Goal: Information Seeking & Learning: Learn about a topic

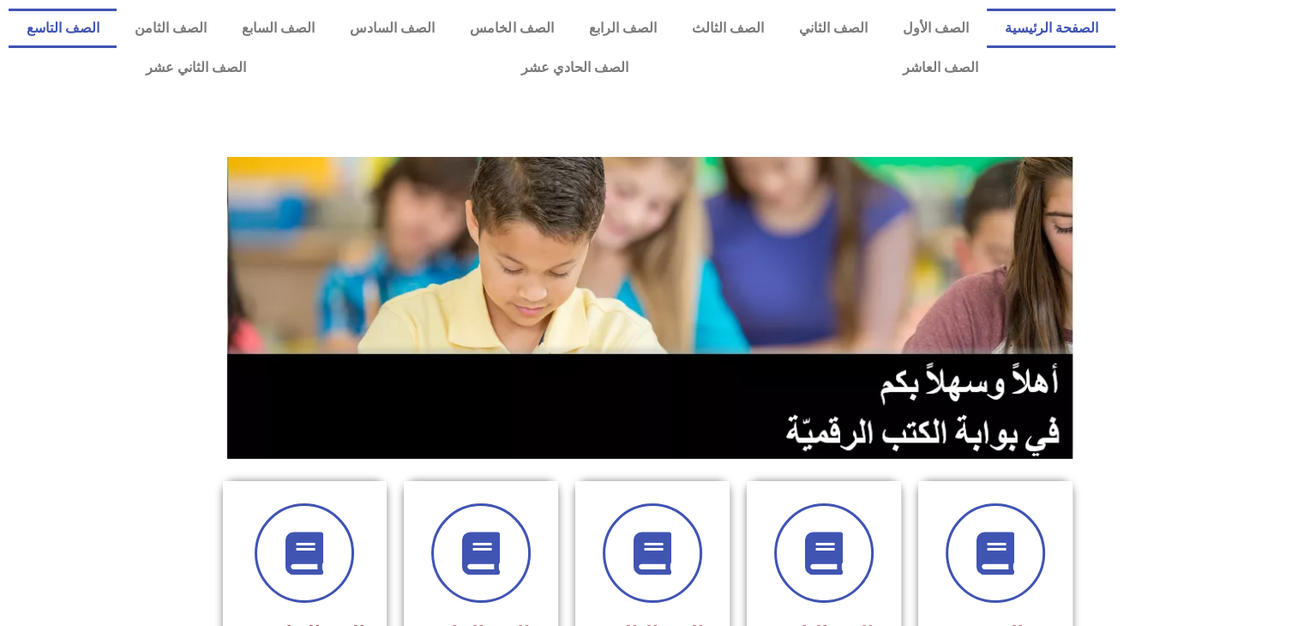
click at [117, 35] on link "الصف التاسع" at bounding box center [63, 28] width 108 height 39
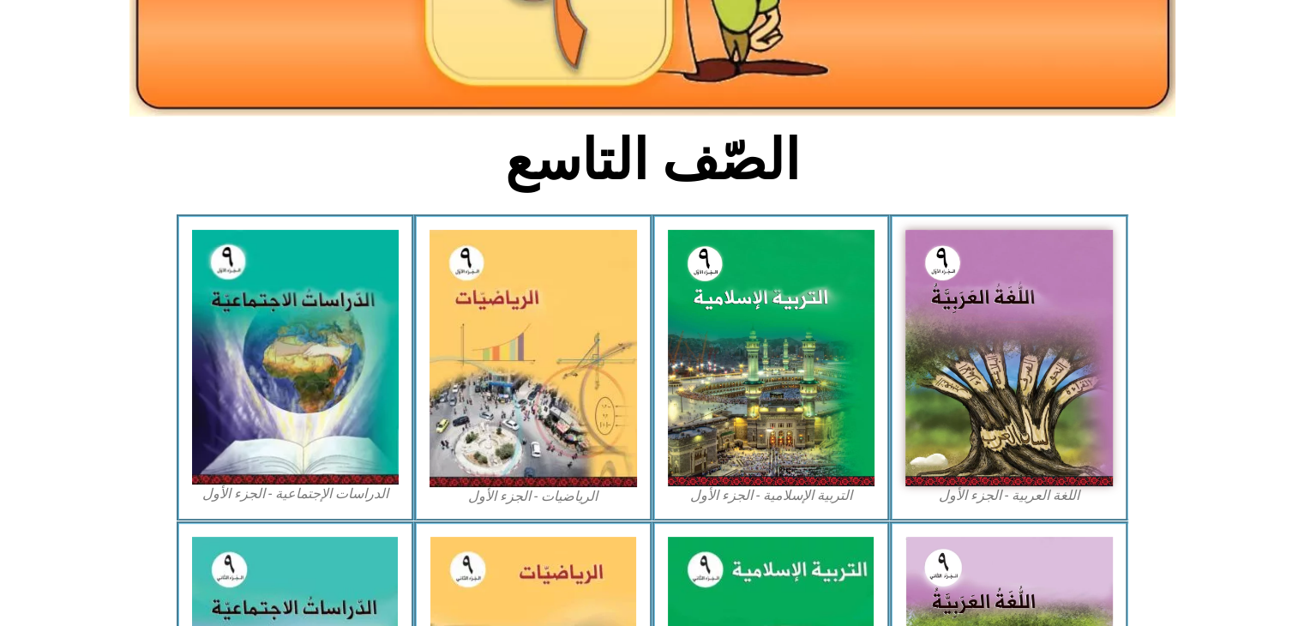
scroll to position [346, 0]
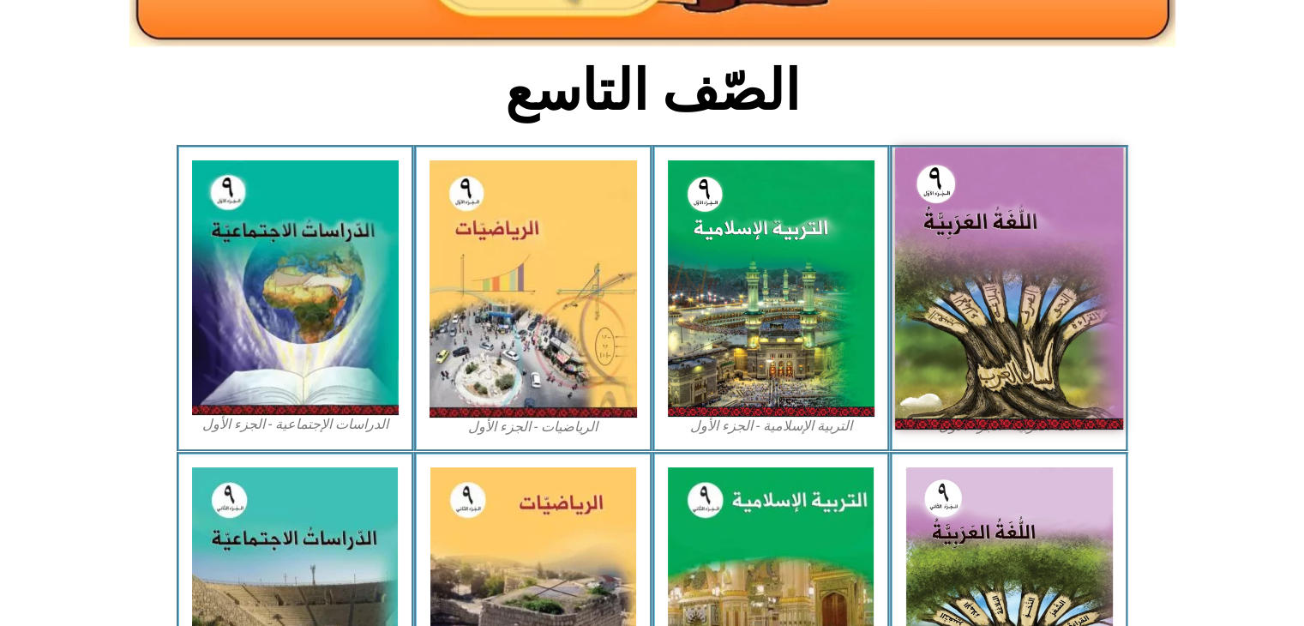
click at [988, 244] on img at bounding box center [1009, 288] width 228 height 282
